Goal: Task Accomplishment & Management: Use online tool/utility

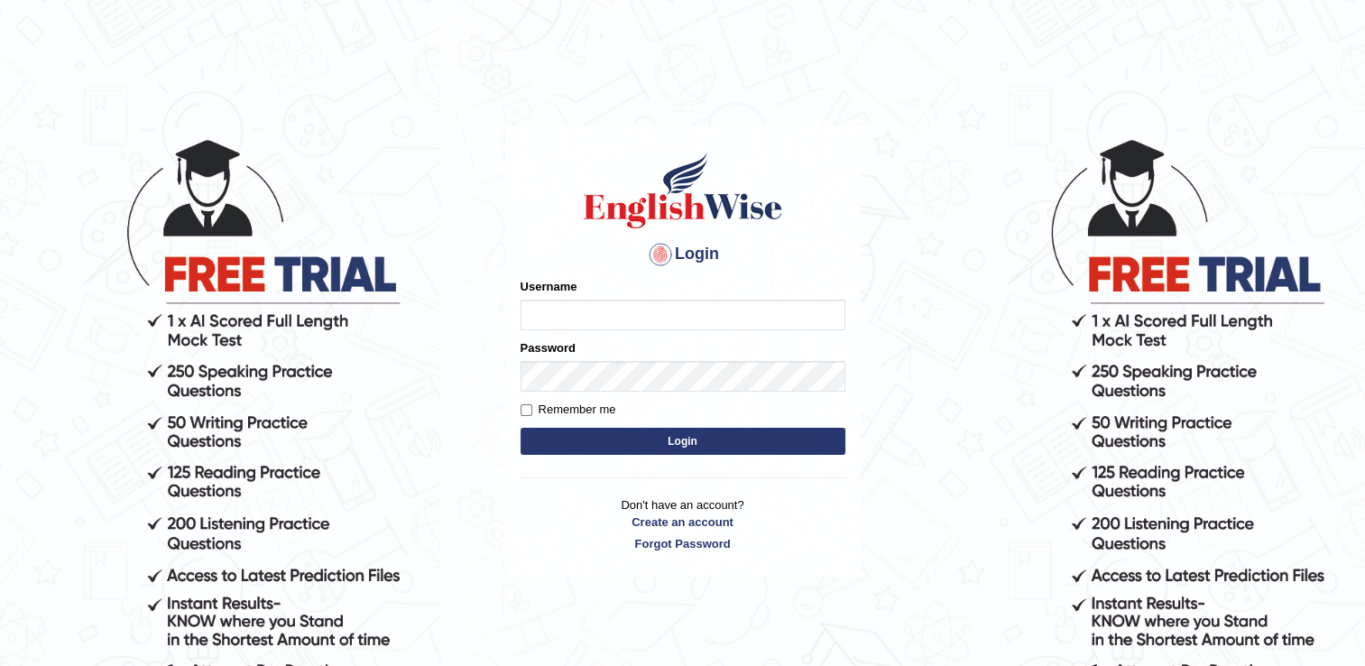
type input "RomulojrNepangue"
click at [672, 446] on button "Login" at bounding box center [683, 441] width 325 height 27
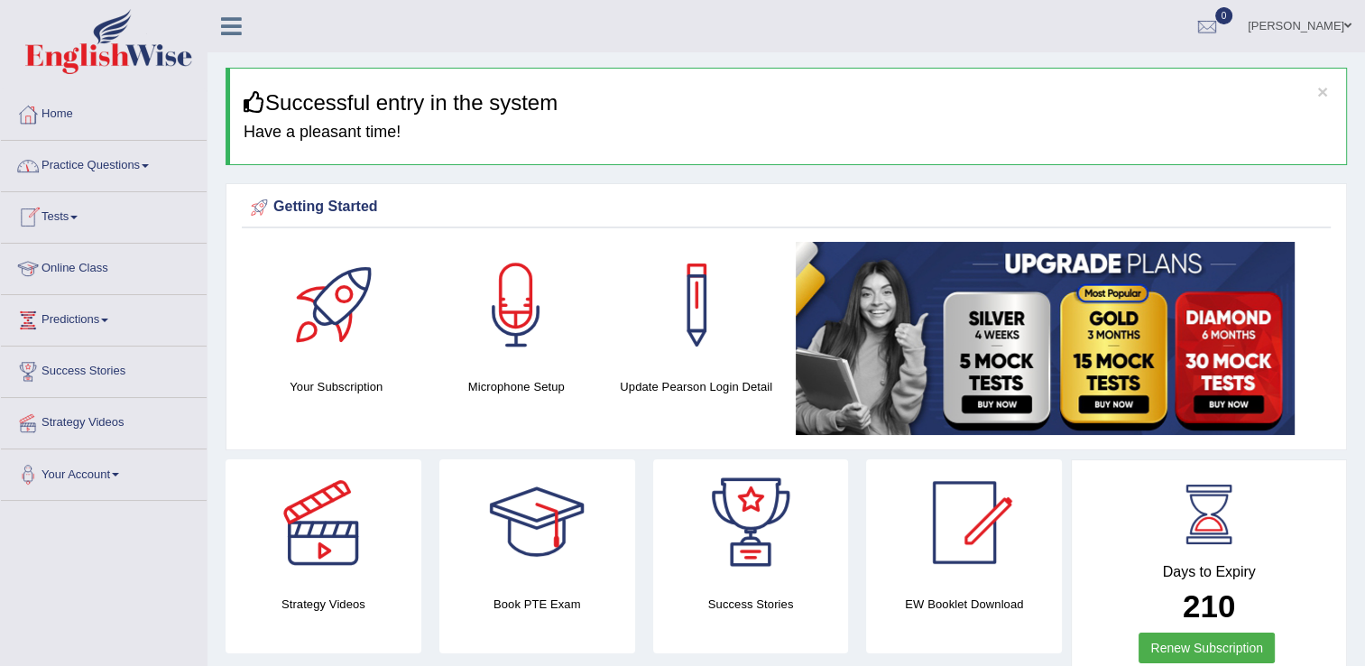
click at [76, 217] on link "Tests" at bounding box center [104, 214] width 206 height 45
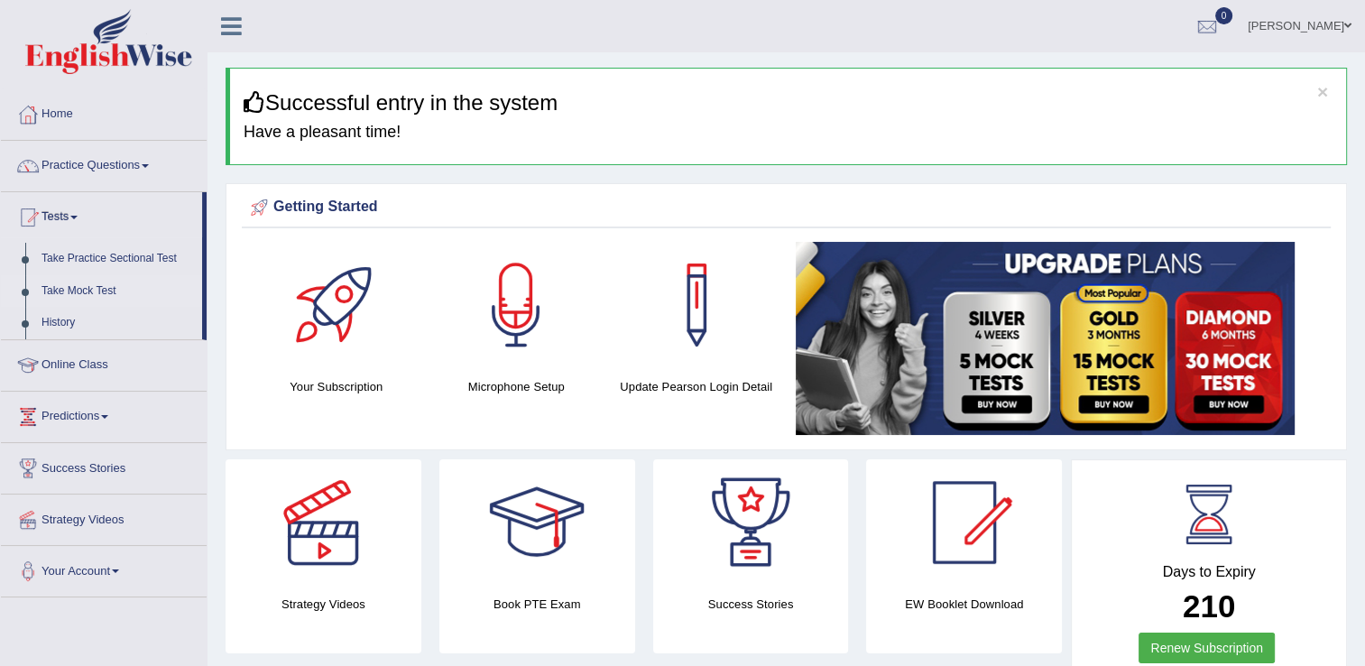
click at [58, 288] on link "Take Mock Test" at bounding box center [117, 291] width 169 height 32
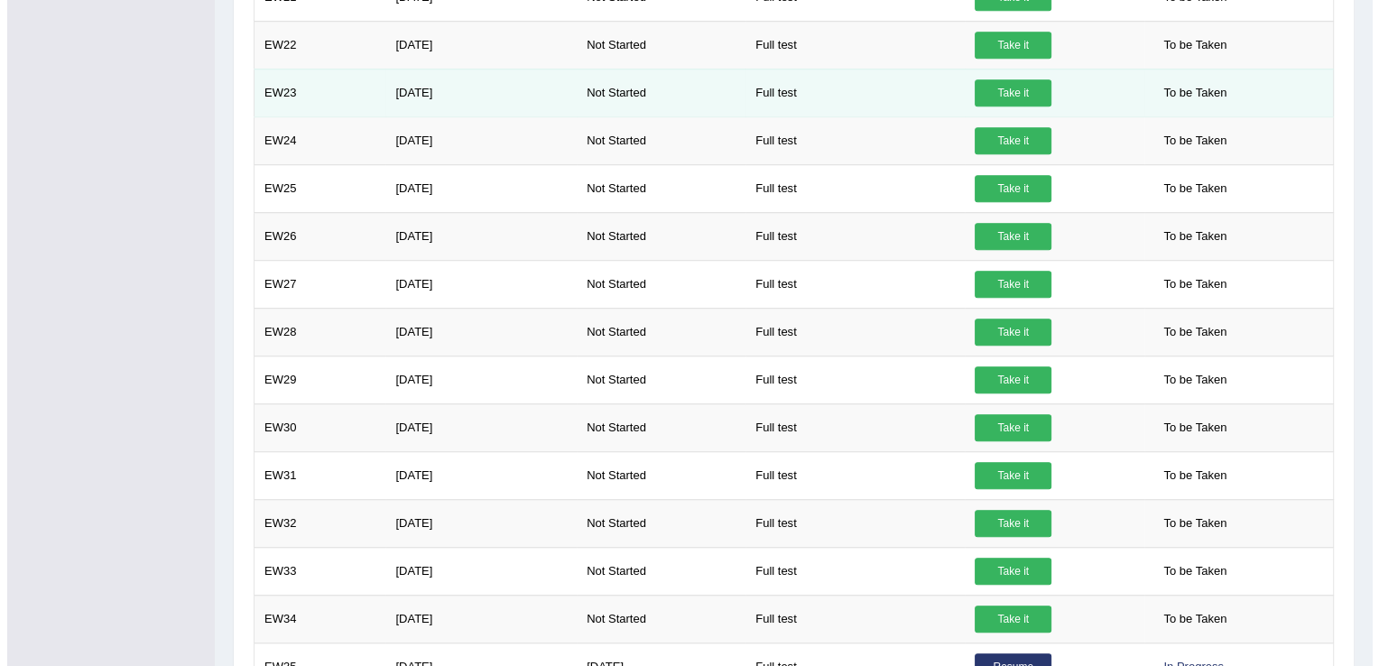
scroll to position [1342, 0]
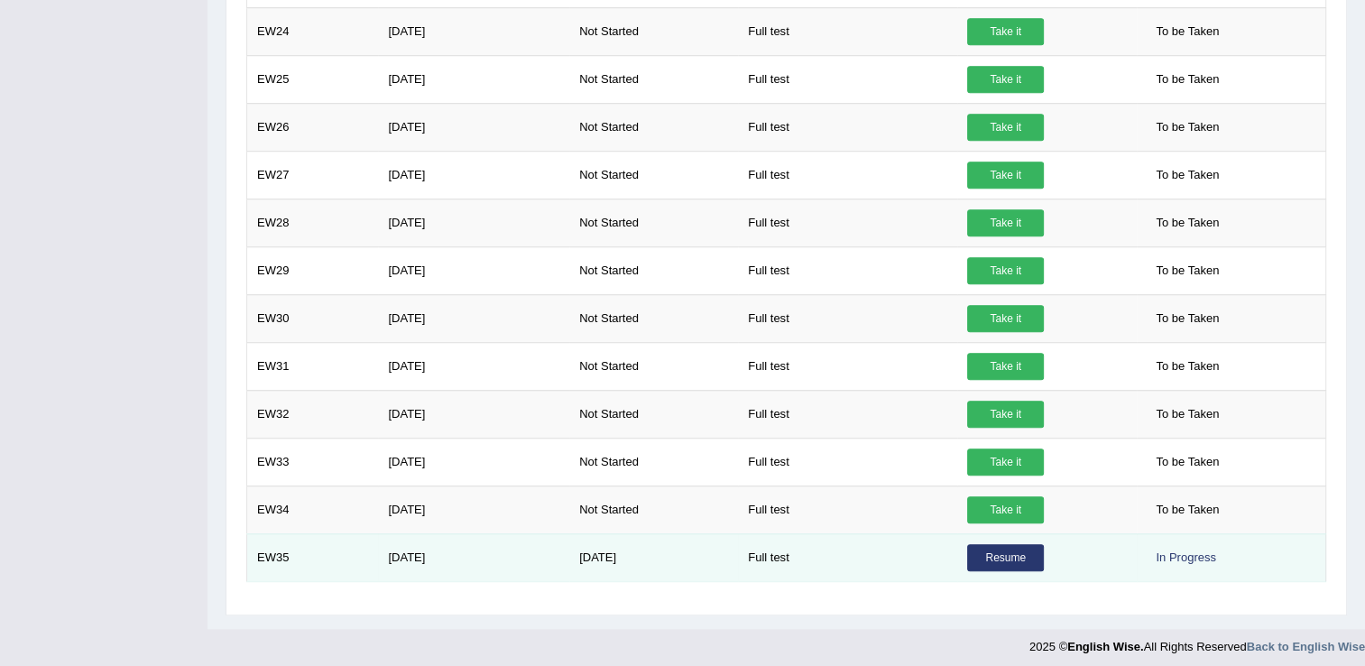
click at [1002, 547] on link "Resume" at bounding box center [1005, 557] width 77 height 27
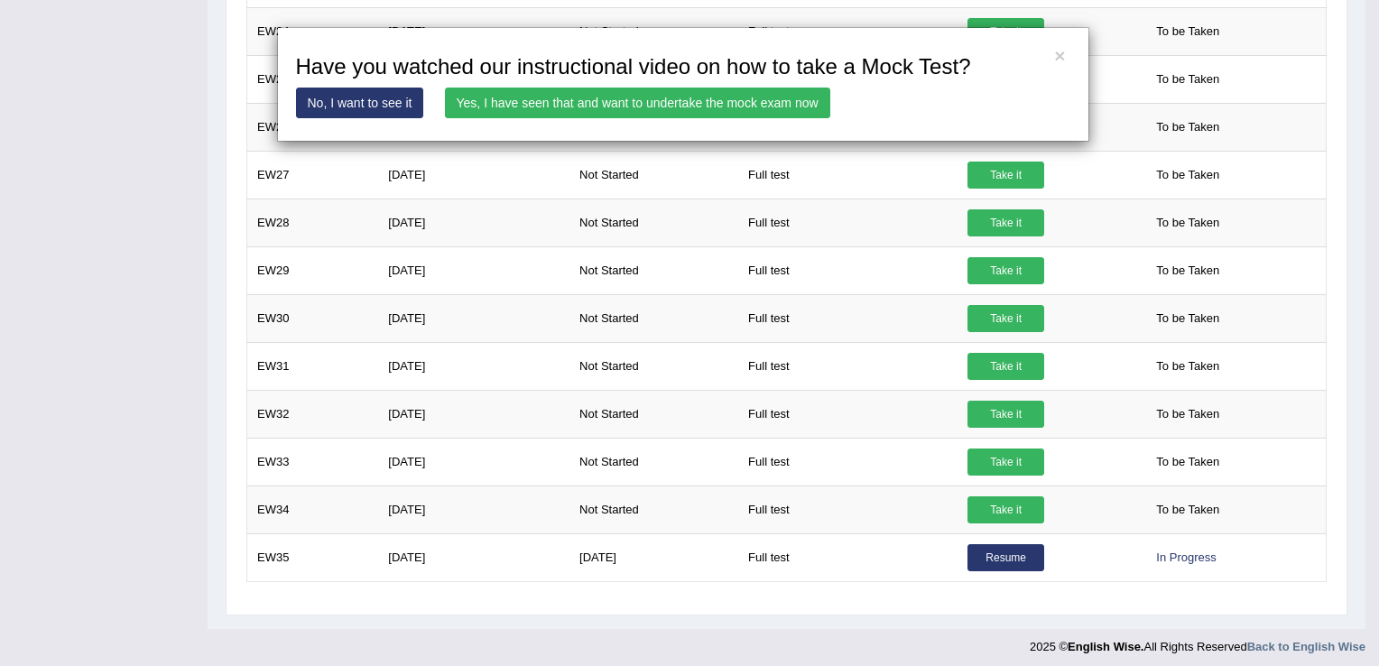
click at [658, 88] on link "Yes, I have seen that and want to undertake the mock exam now" at bounding box center [637, 103] width 385 height 31
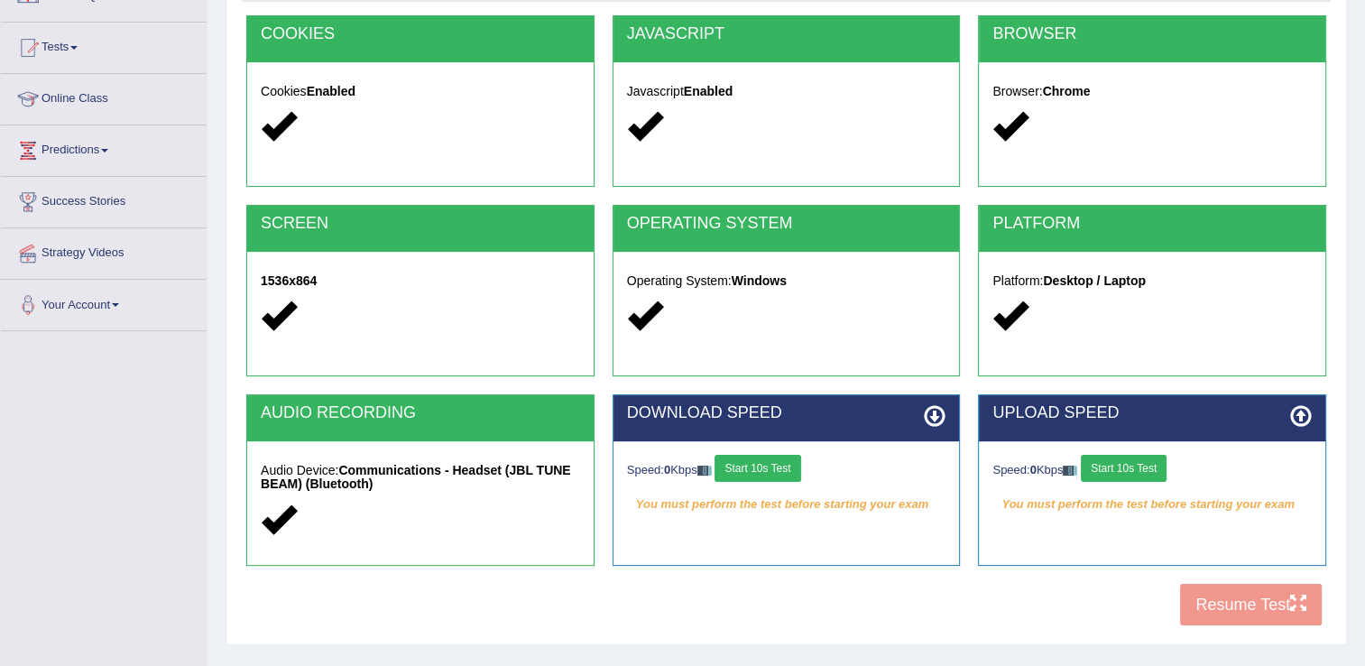
scroll to position [180, 0]
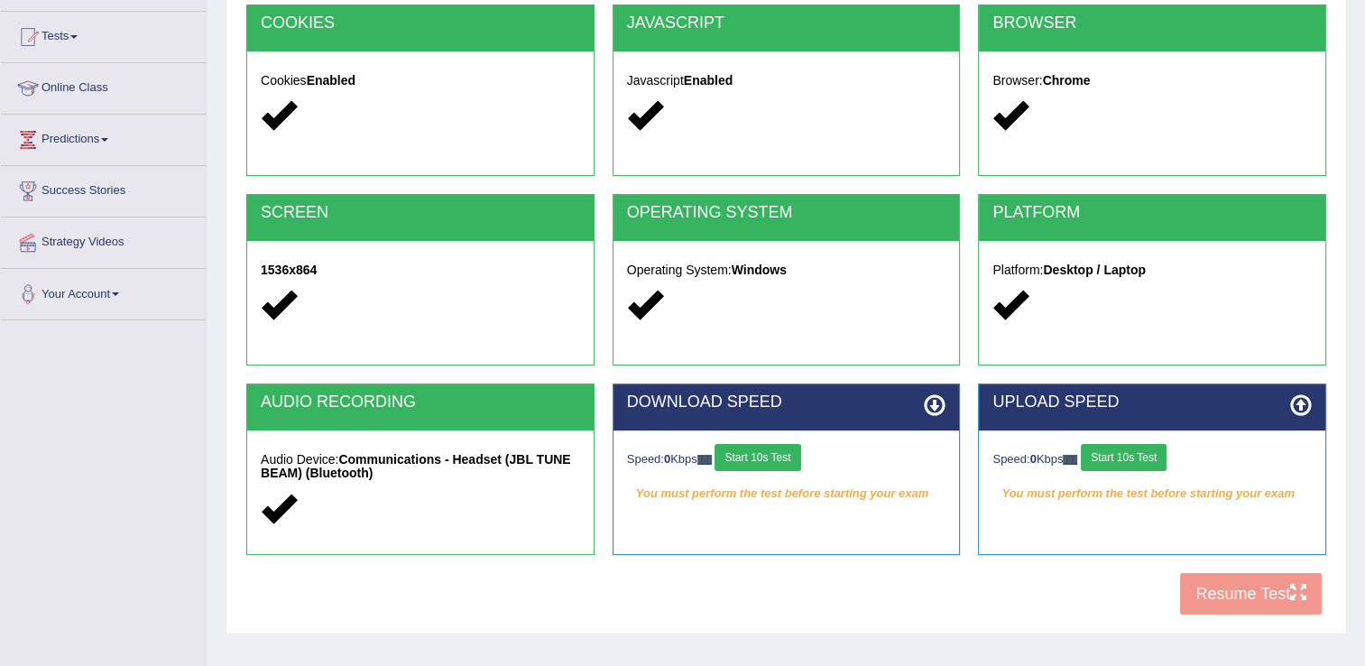
click at [1257, 569] on div "UPLOAD SPEED Speed: 0 Kbps Start 10s Test You must perform the test before star…" at bounding box center [1152, 477] width 366 height 189
click at [1255, 579] on div "COOKIES Cookies Enabled JAVASCRIPT Javascript Enabled BROWSER Browser: Chrome S…" at bounding box center [786, 315] width 1089 height 620
click at [752, 453] on button "Start 10s Test" at bounding box center [758, 457] width 86 height 27
click at [1155, 456] on button "Start 10s Test" at bounding box center [1124, 457] width 86 height 27
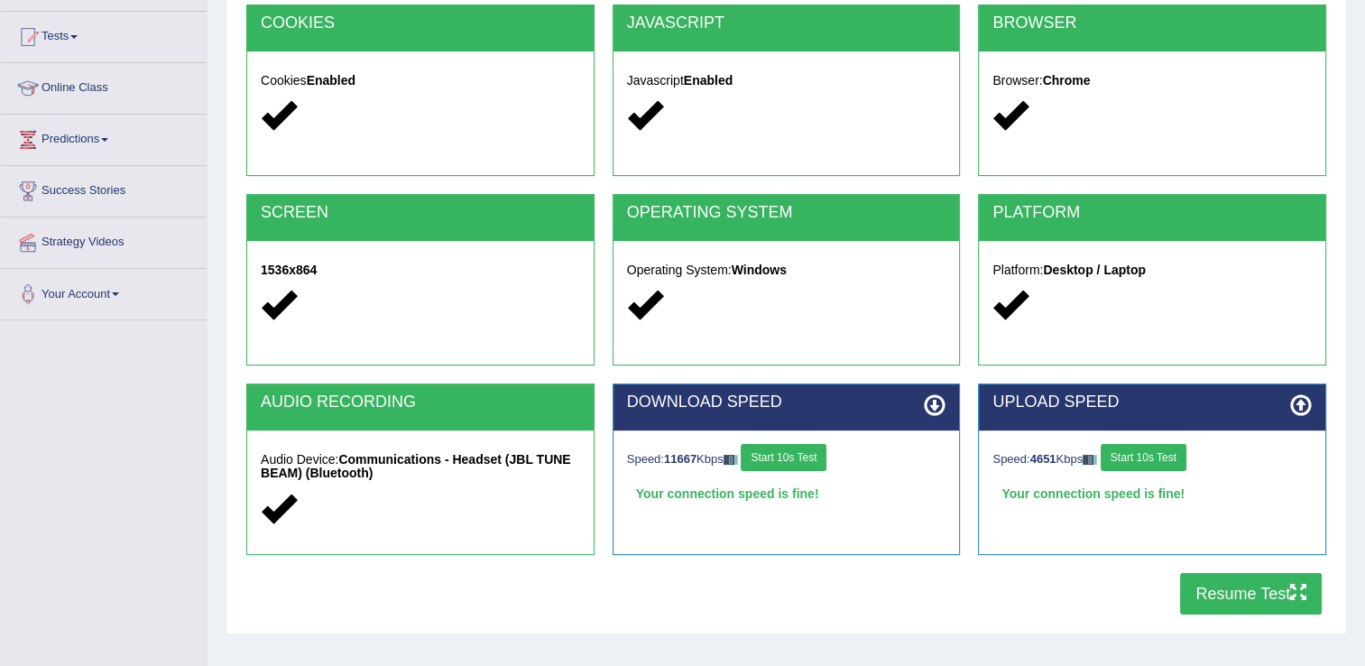
click at [1195, 580] on button "Resume Test" at bounding box center [1251, 594] width 142 height 42
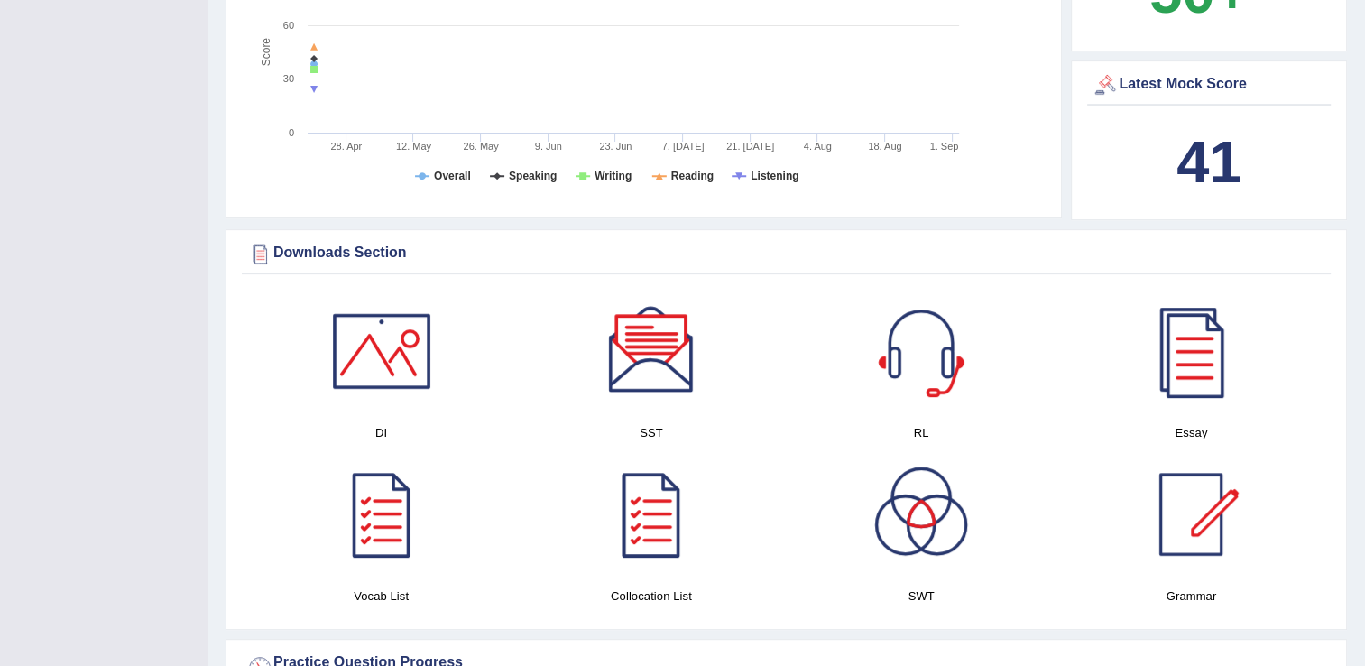
scroll to position [722, 0]
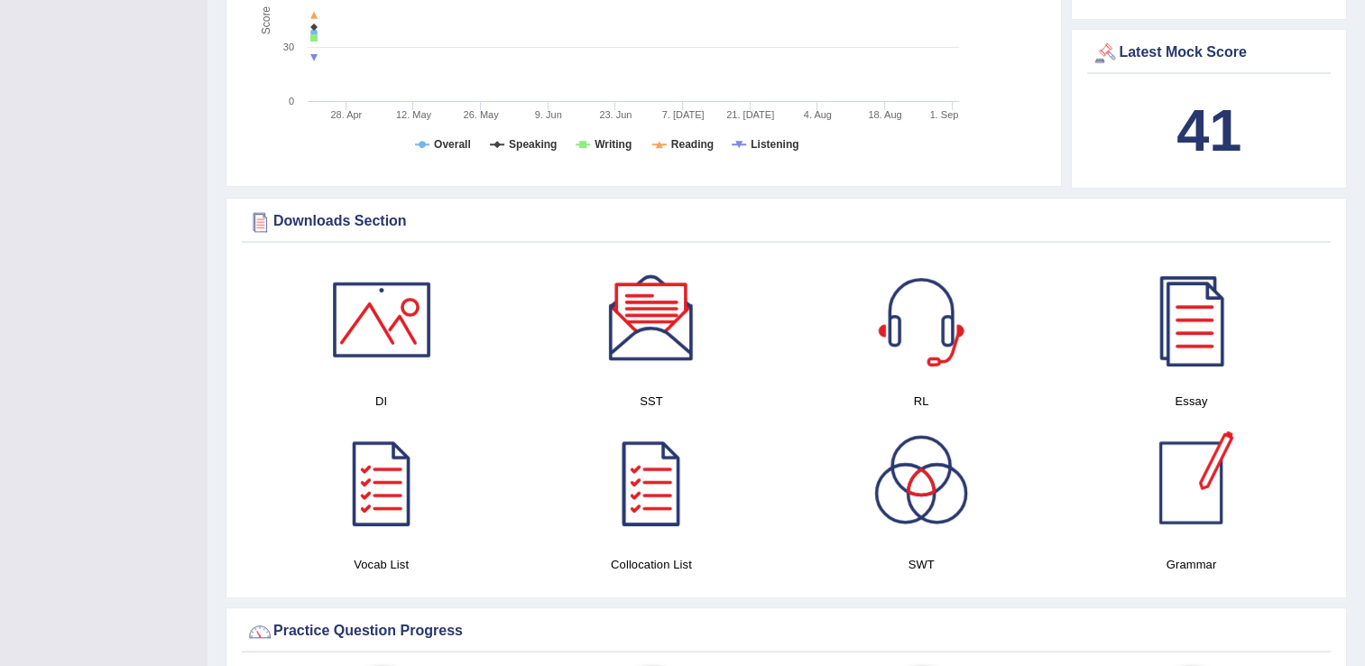
click at [1198, 510] on div at bounding box center [1191, 483] width 126 height 126
click at [1206, 494] on div at bounding box center [1191, 483] width 126 height 126
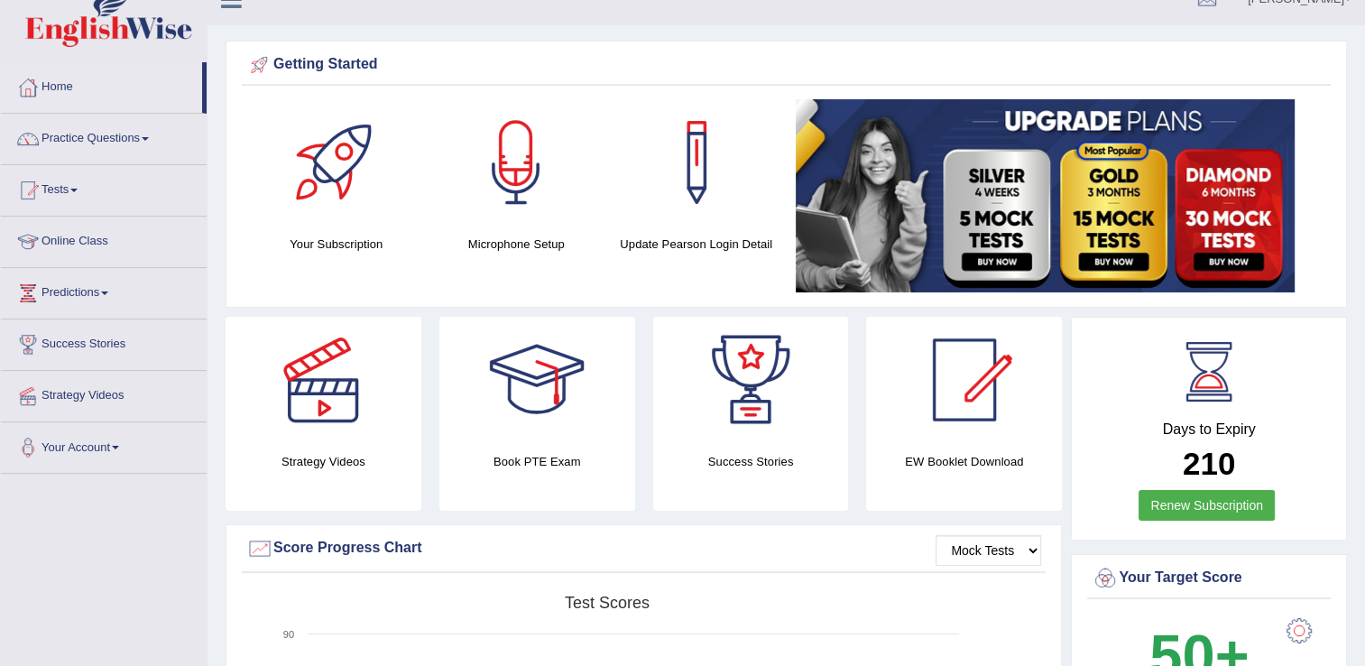
scroll to position [0, 0]
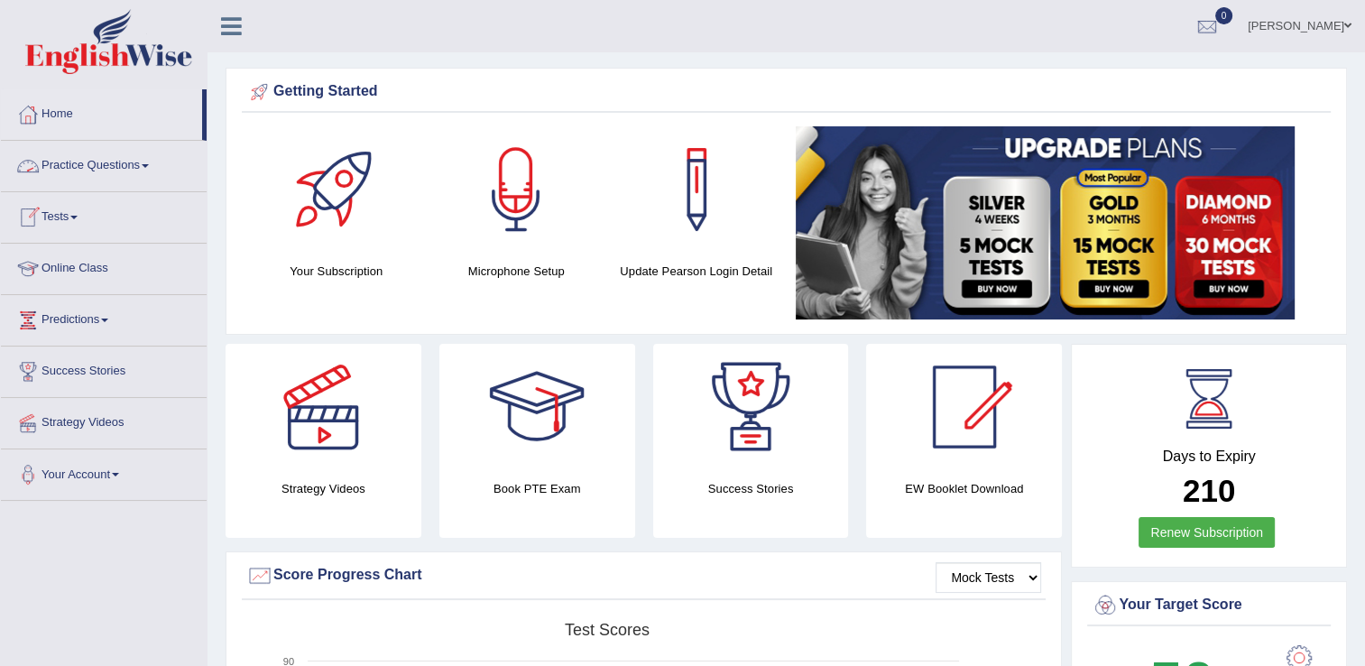
click at [149, 165] on span at bounding box center [145, 166] width 7 height 4
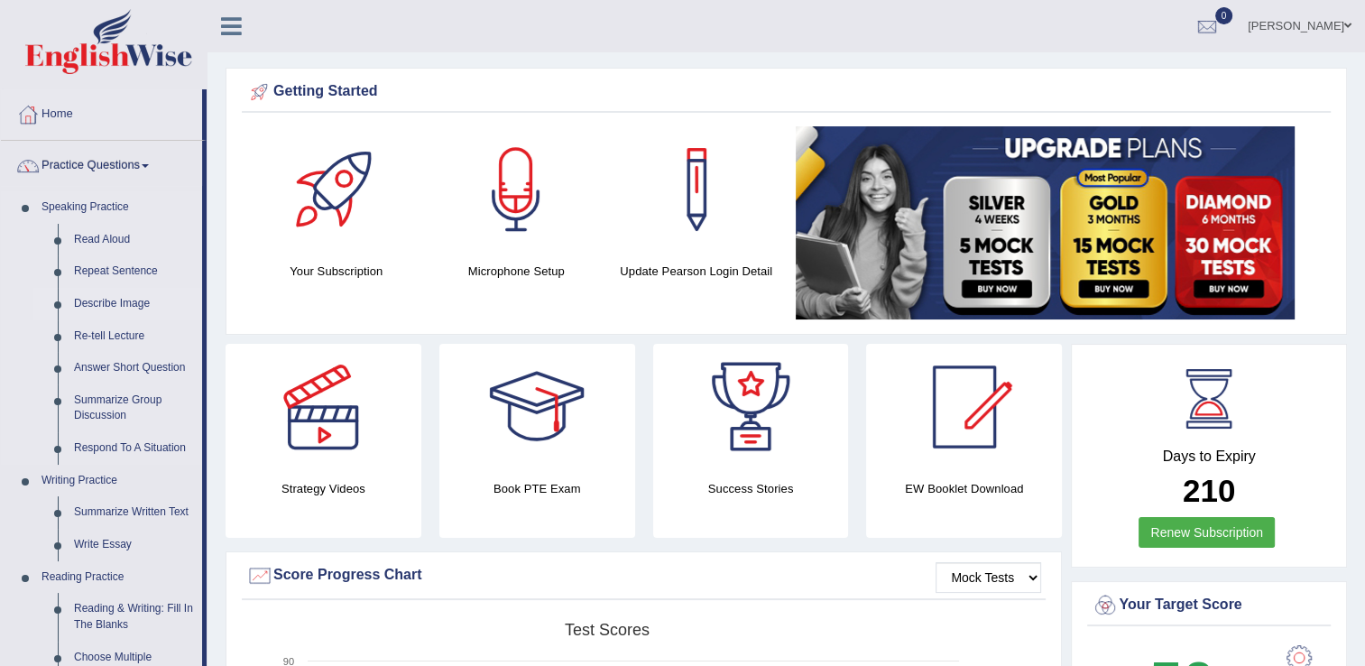
scroll to position [90, 0]
